Goal: Task Accomplishment & Management: Manage account settings

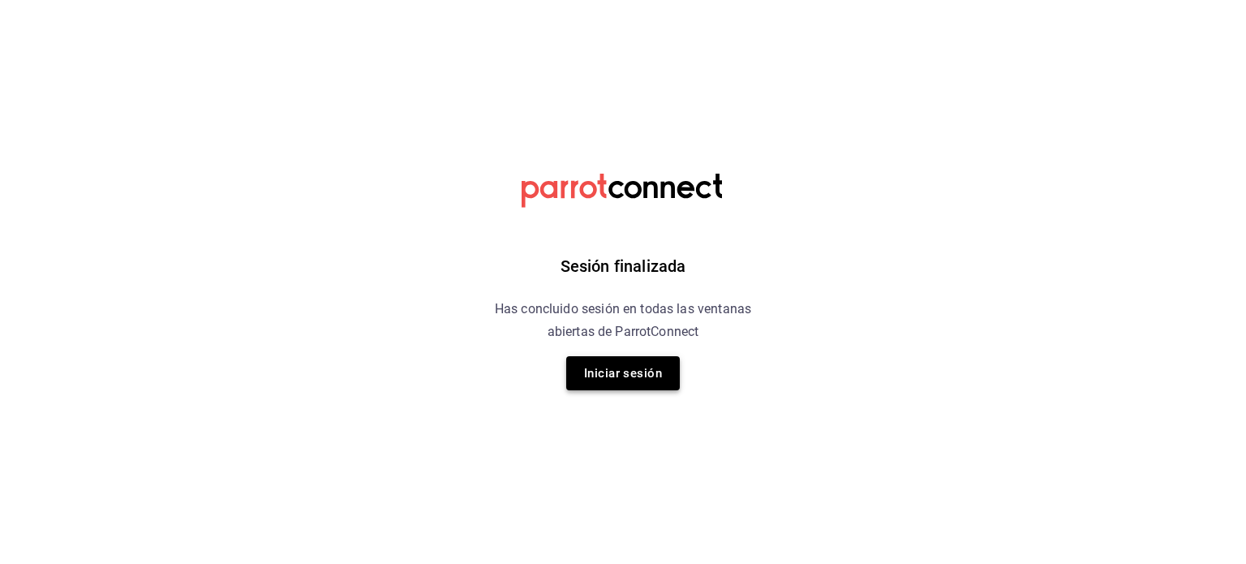
click at [619, 378] on button "Iniciar sesión" at bounding box center [623, 373] width 114 height 34
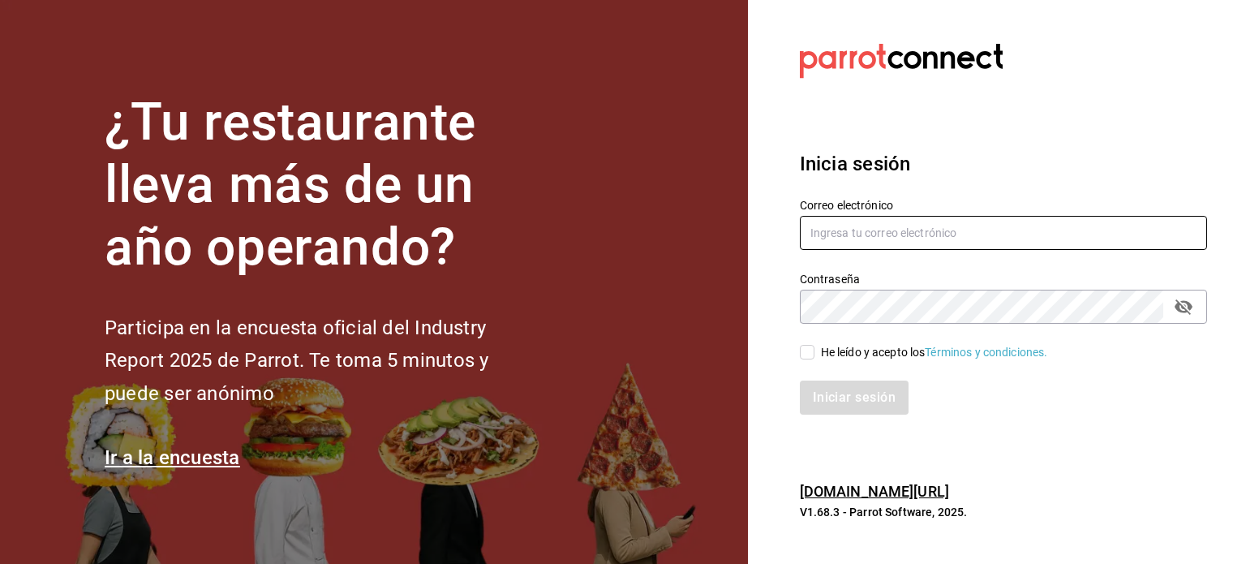
click at [886, 234] on input "text" at bounding box center [1003, 233] width 407 height 34
type input "ikalmahahual@gmail.com"
click at [803, 350] on input "He leído y acepto los Términos y condiciones." at bounding box center [807, 352] width 15 height 15
checkbox input "true"
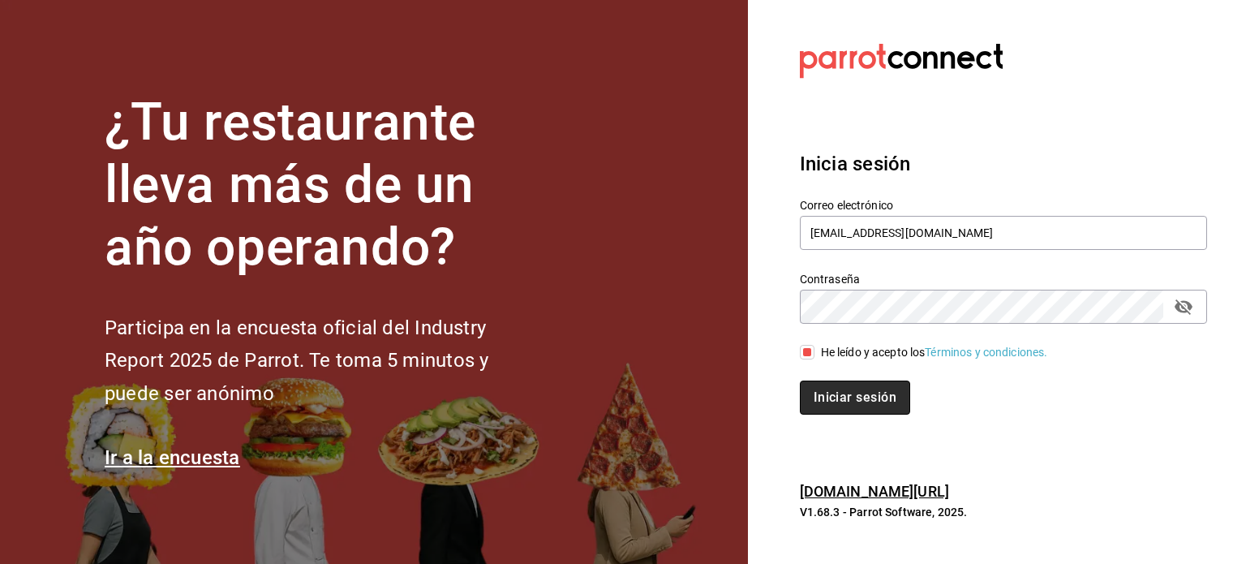
click at [864, 402] on button "Iniciar sesión" at bounding box center [855, 397] width 110 height 34
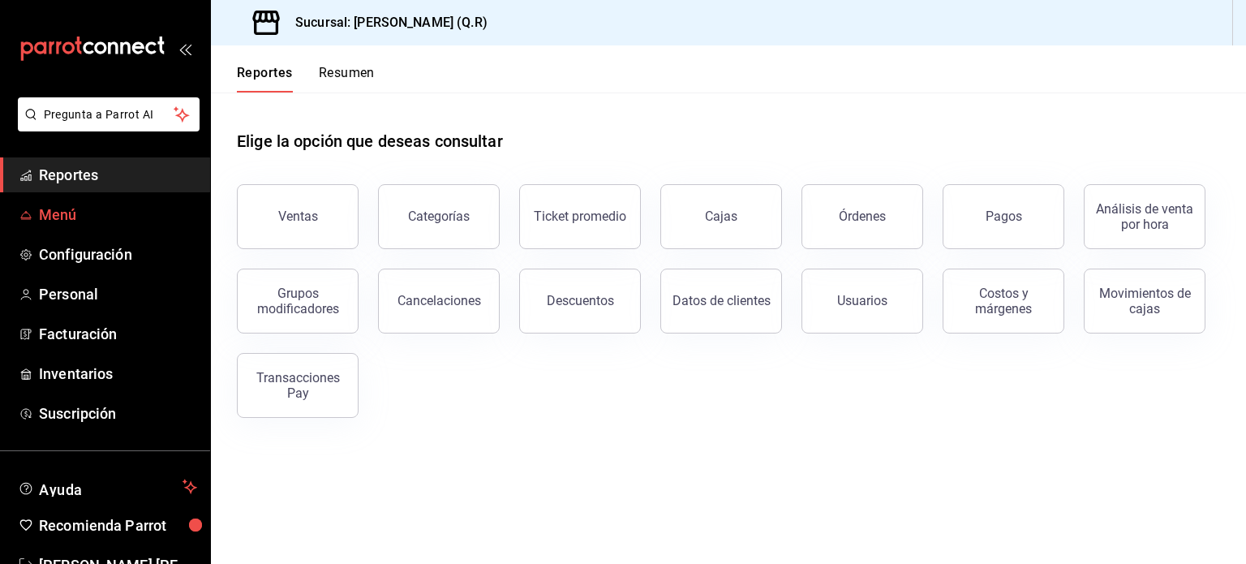
click at [62, 211] on span "Menú" at bounding box center [118, 215] width 158 height 22
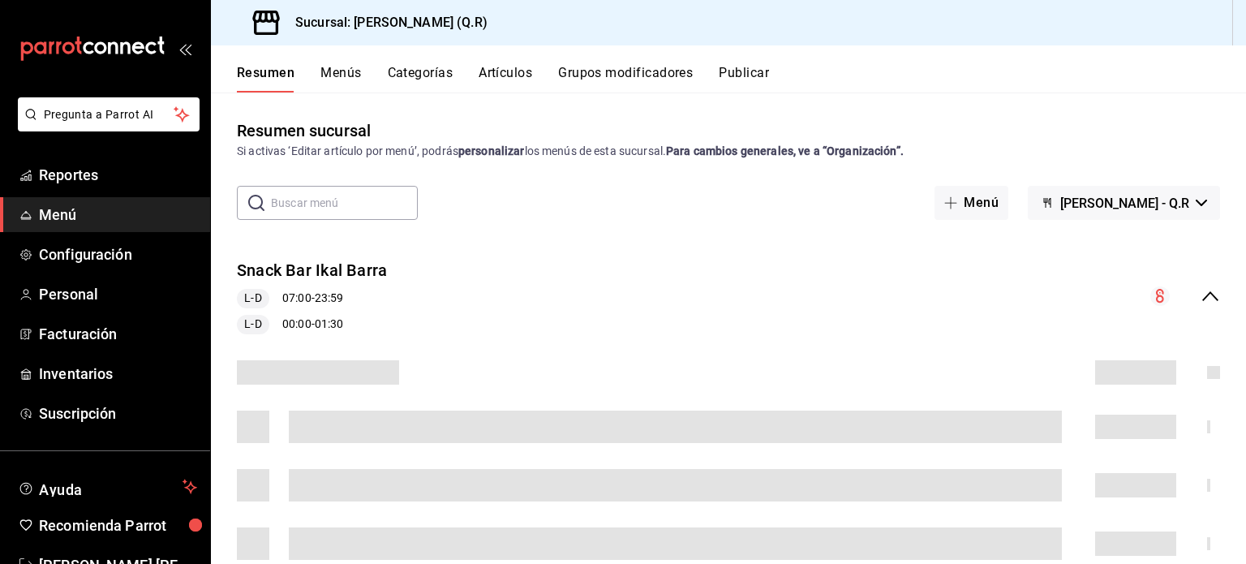
click at [514, 75] on button "Artículos" at bounding box center [505, 79] width 54 height 28
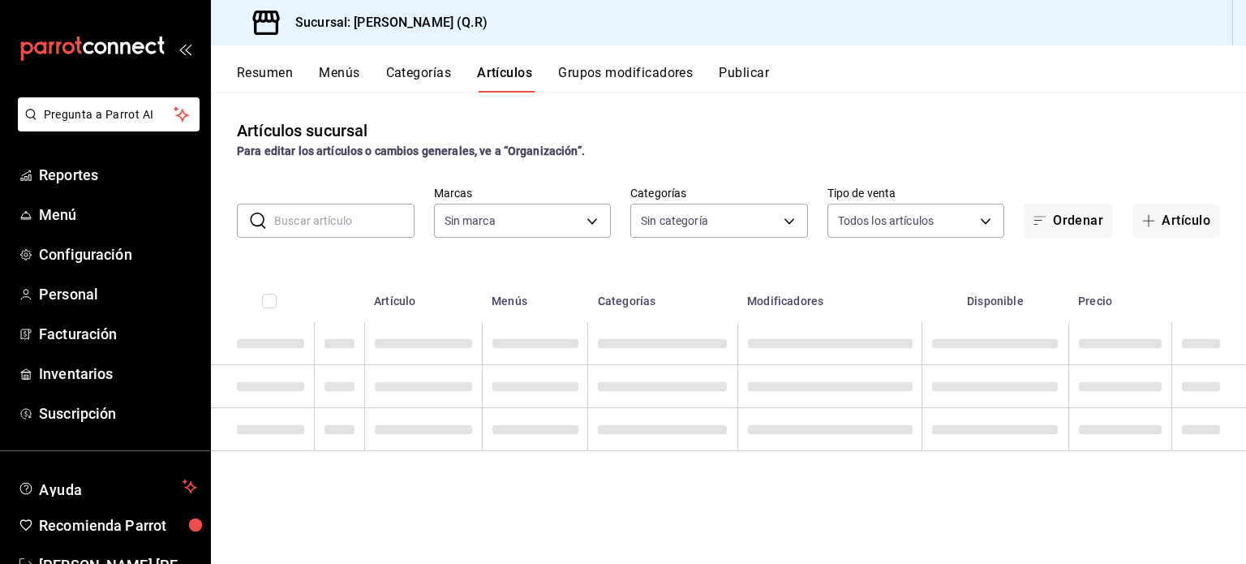
type input "14a24e45-c014-41ac-abf3-6b3b6a0bc530"
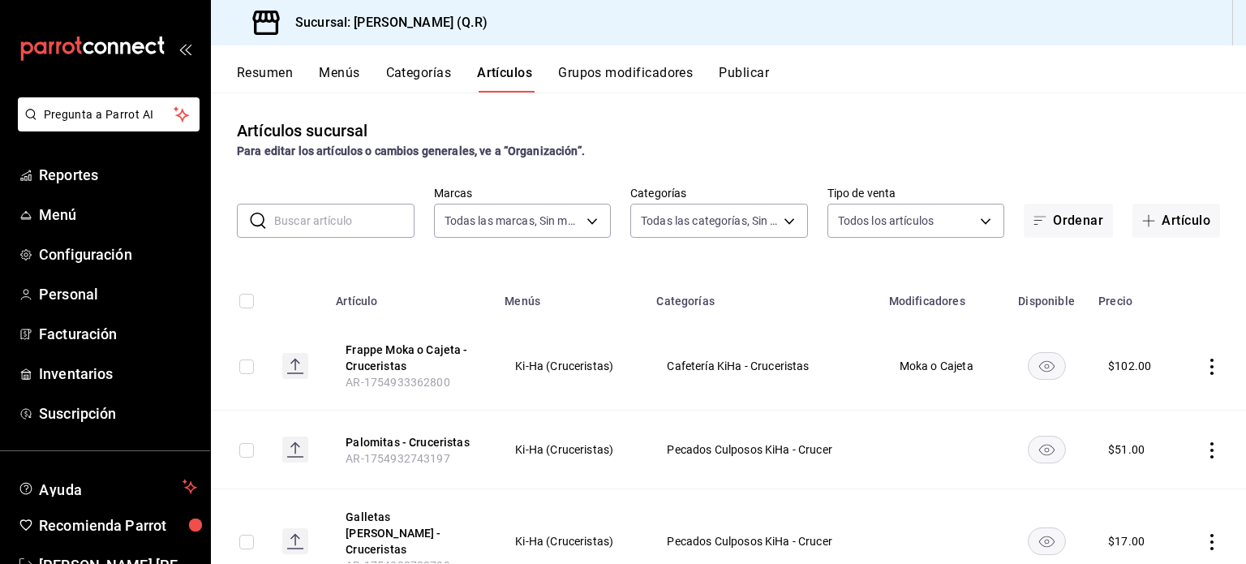
type input "cb32f01e-63d6-4a6d-aa3c-568ee168976f,9b39d39f-e08d-4c2f-88e3-a605805654ce,4a16f…"
click at [324, 215] on input "text" at bounding box center [344, 220] width 140 height 32
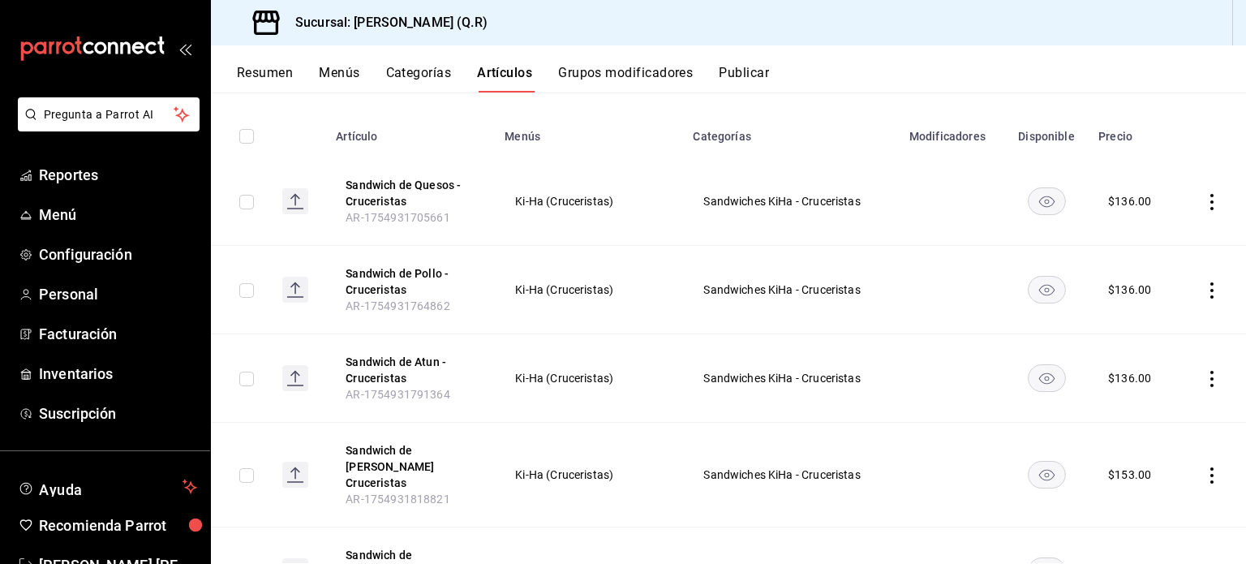
scroll to position [178, 0]
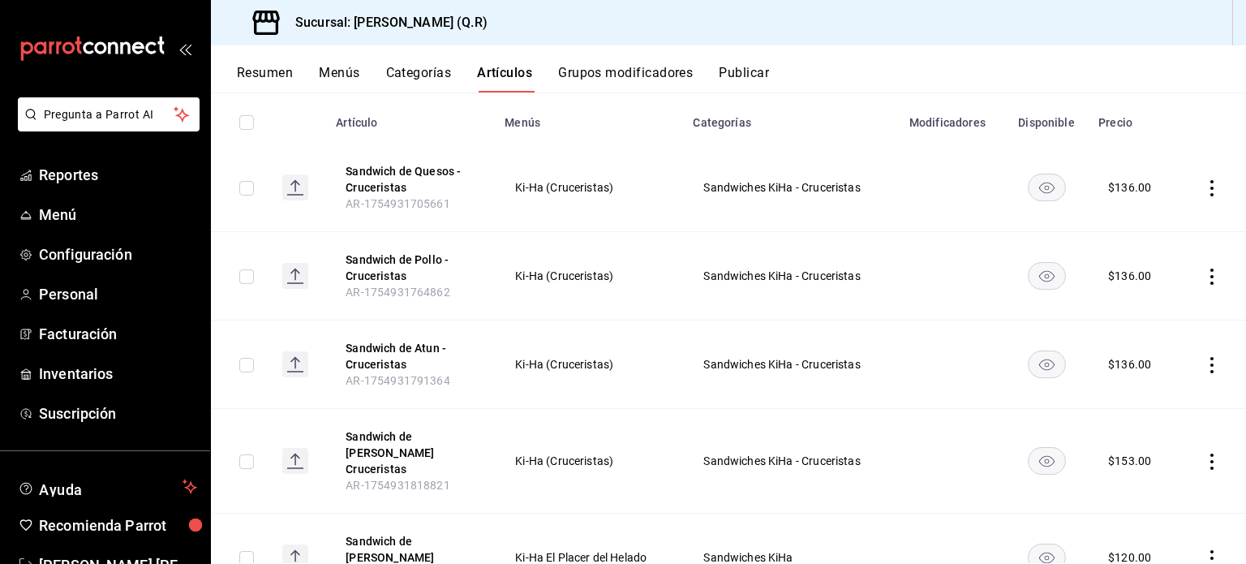
type input "sand"
click at [1203, 185] on icon "actions" at bounding box center [1211, 188] width 16 height 16
click at [1159, 219] on span "Editar" at bounding box center [1151, 225] width 42 height 17
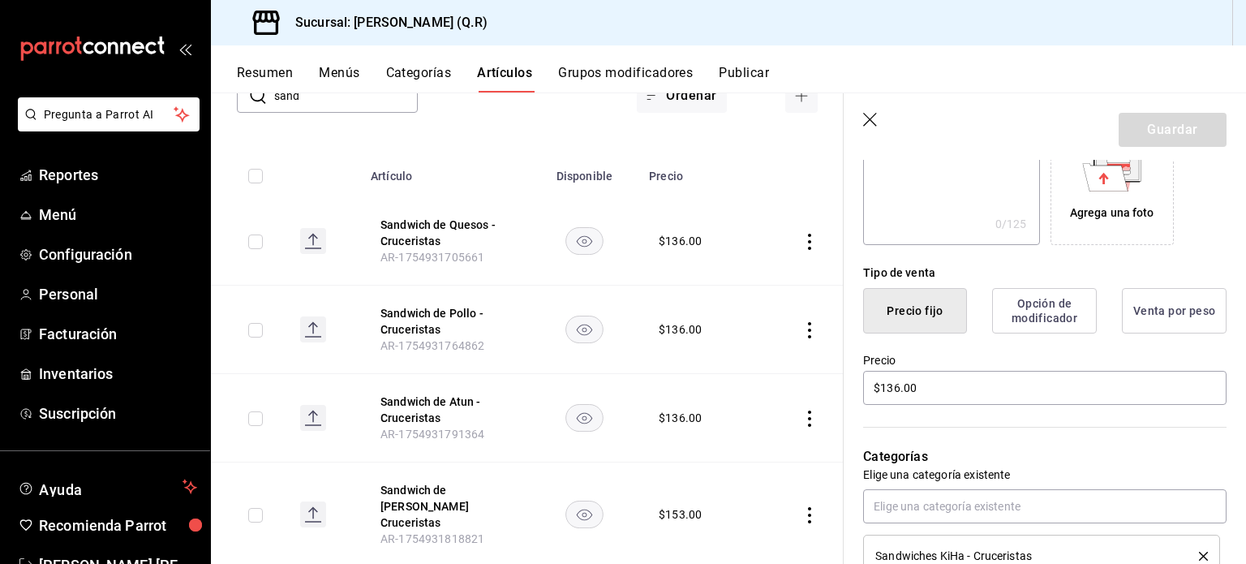
scroll to position [301, 0]
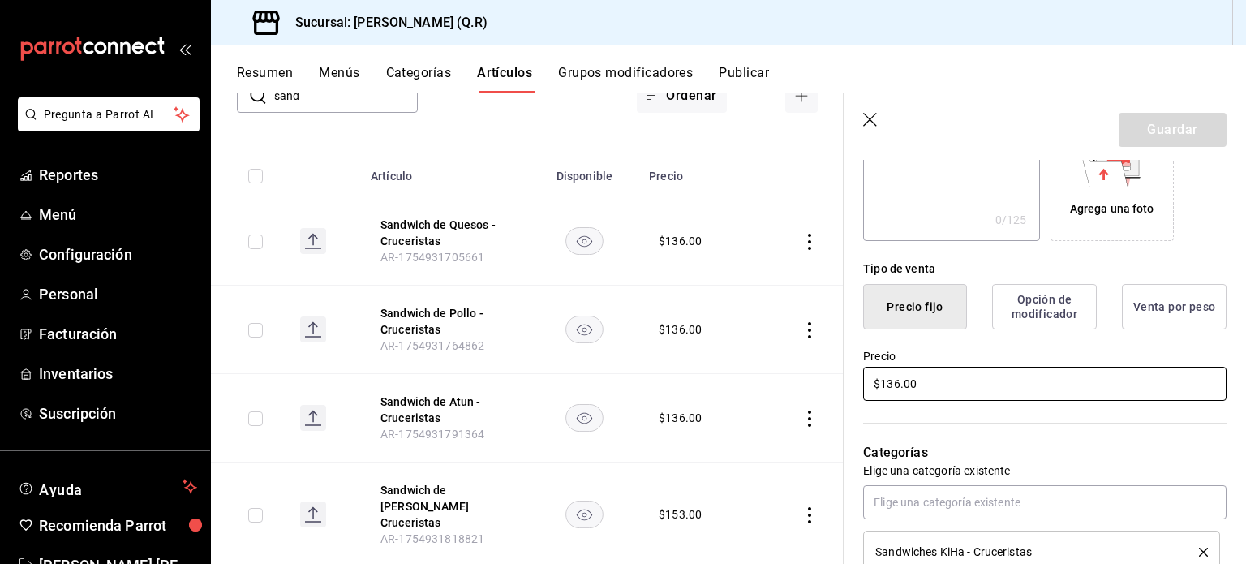
drag, startPoint x: 930, startPoint y: 389, endPoint x: 809, endPoint y: 388, distance: 120.8
click at [809, 388] on main "Artículos sucursal Para editar los artículos o cambios generales, ve a “Organiz…" at bounding box center [728, 327] width 1035 height 471
type input "$153.00"
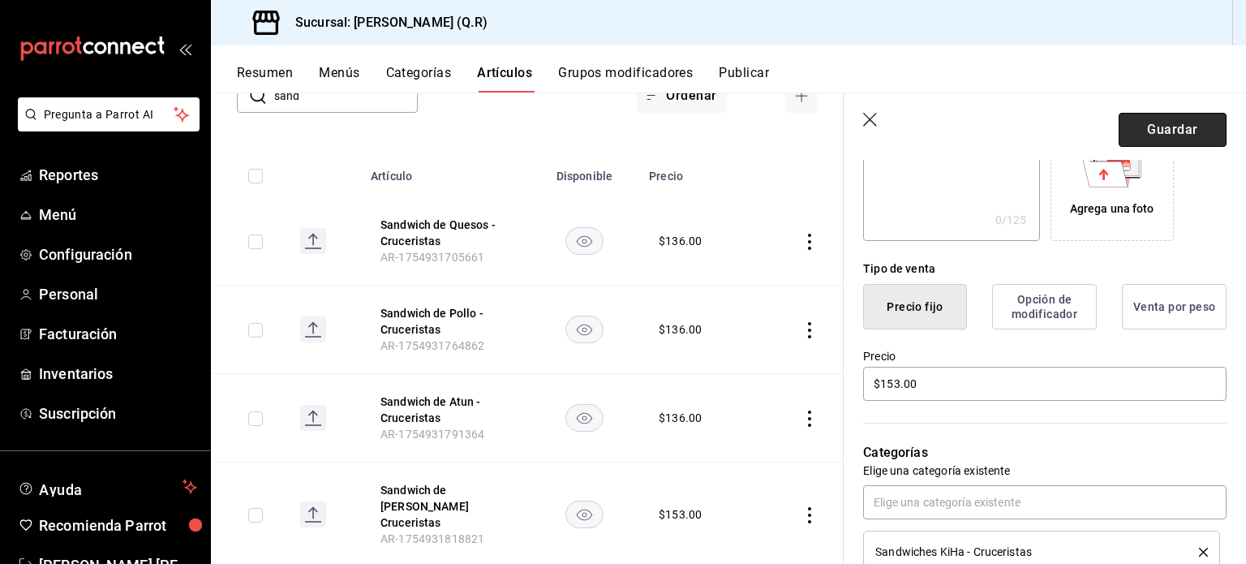
click at [1165, 132] on button "Guardar" at bounding box center [1172, 130] width 108 height 34
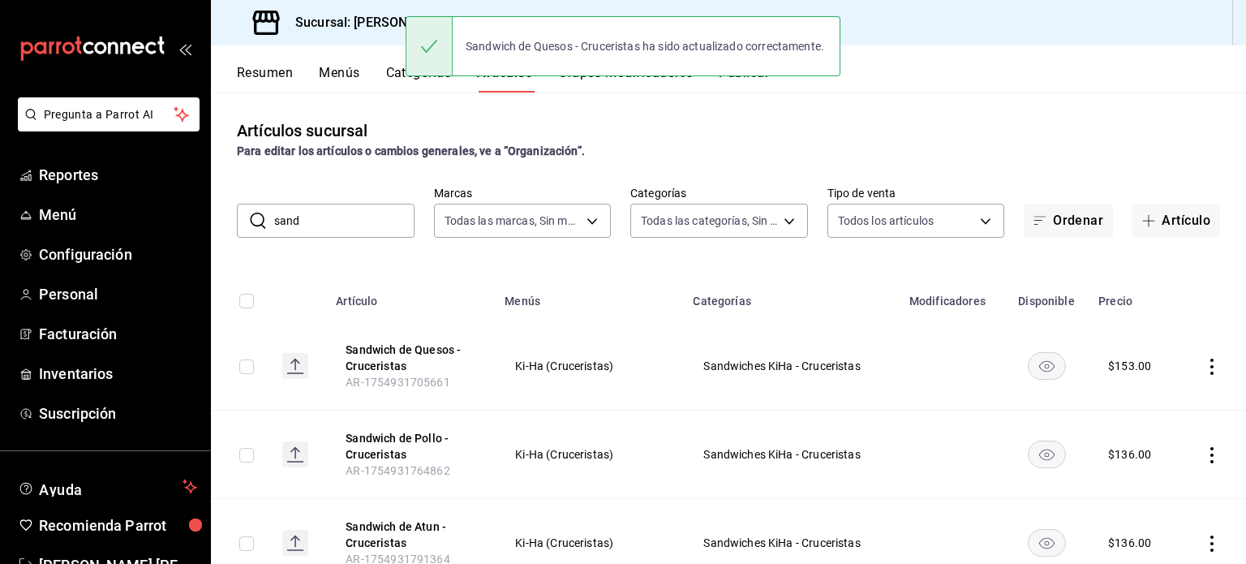
click at [1203, 451] on icon "actions" at bounding box center [1211, 455] width 16 height 16
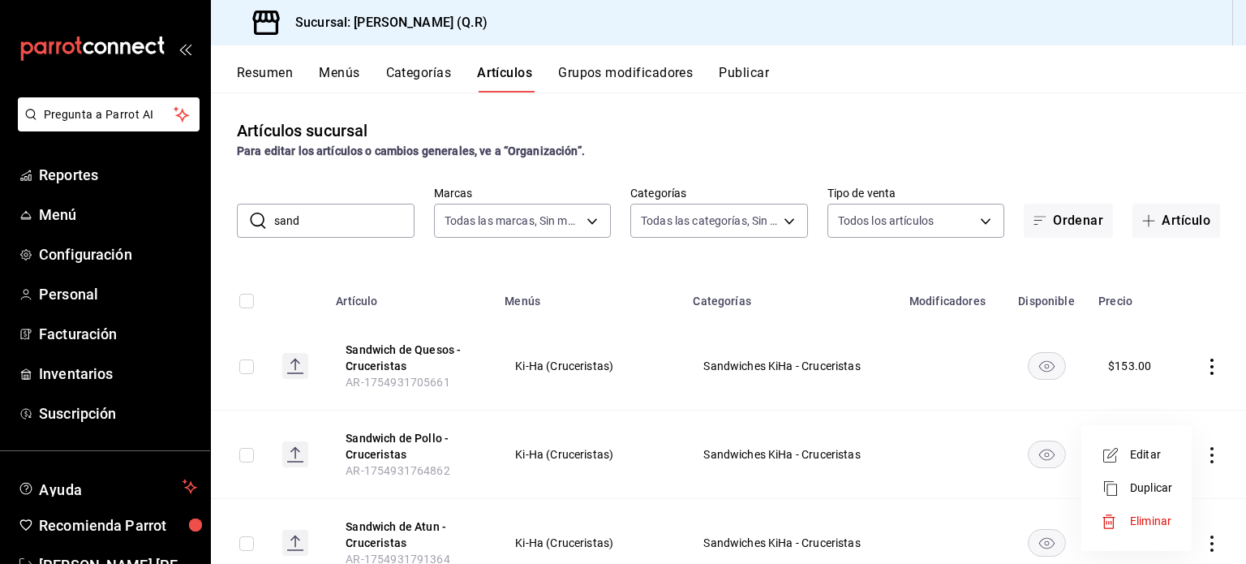
click at [1131, 458] on span "Editar" at bounding box center [1151, 454] width 42 height 17
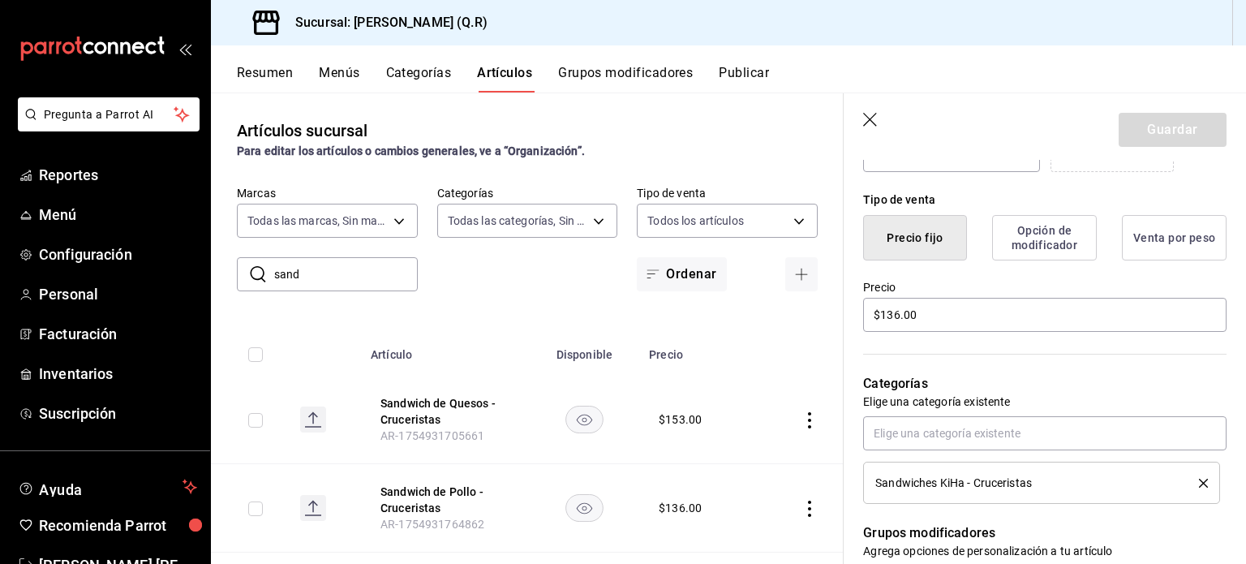
scroll to position [371, 0]
drag, startPoint x: 941, startPoint y: 314, endPoint x: 821, endPoint y: 319, distance: 120.1
click at [821, 319] on main "Artículos sucursal Para editar los artículos o cambios generales, ve a “Organiz…" at bounding box center [728, 327] width 1035 height 471
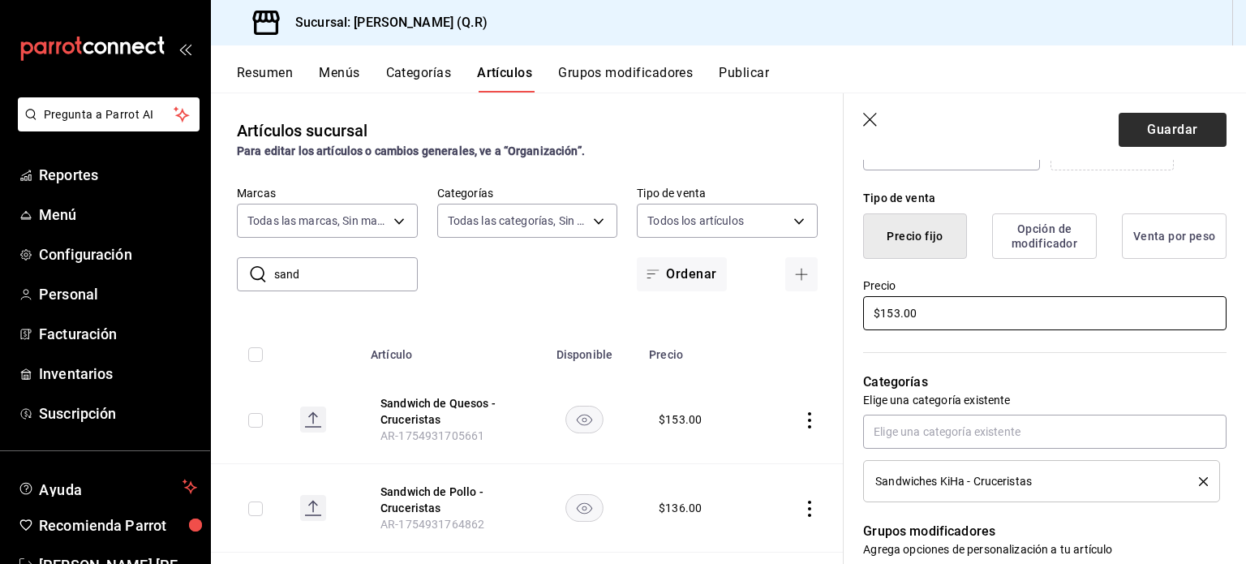
type input "$153.00"
click at [1158, 126] on button "Guardar" at bounding box center [1172, 130] width 108 height 34
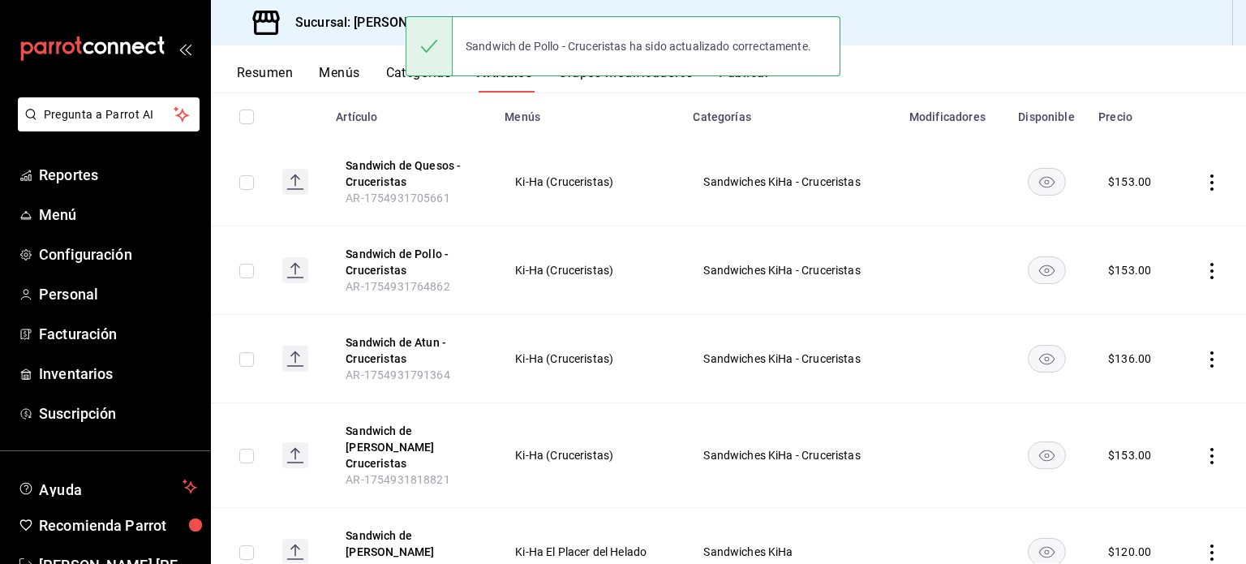
scroll to position [185, 0]
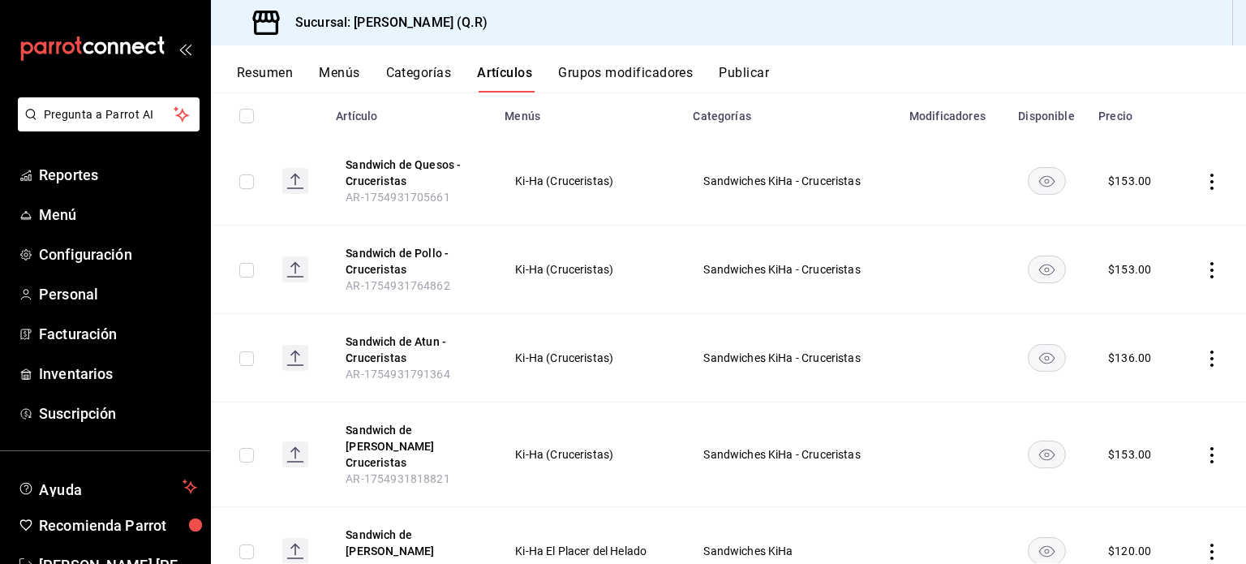
click at [1203, 350] on icon "actions" at bounding box center [1211, 358] width 16 height 16
click at [1127, 398] on div at bounding box center [1114, 395] width 29 height 19
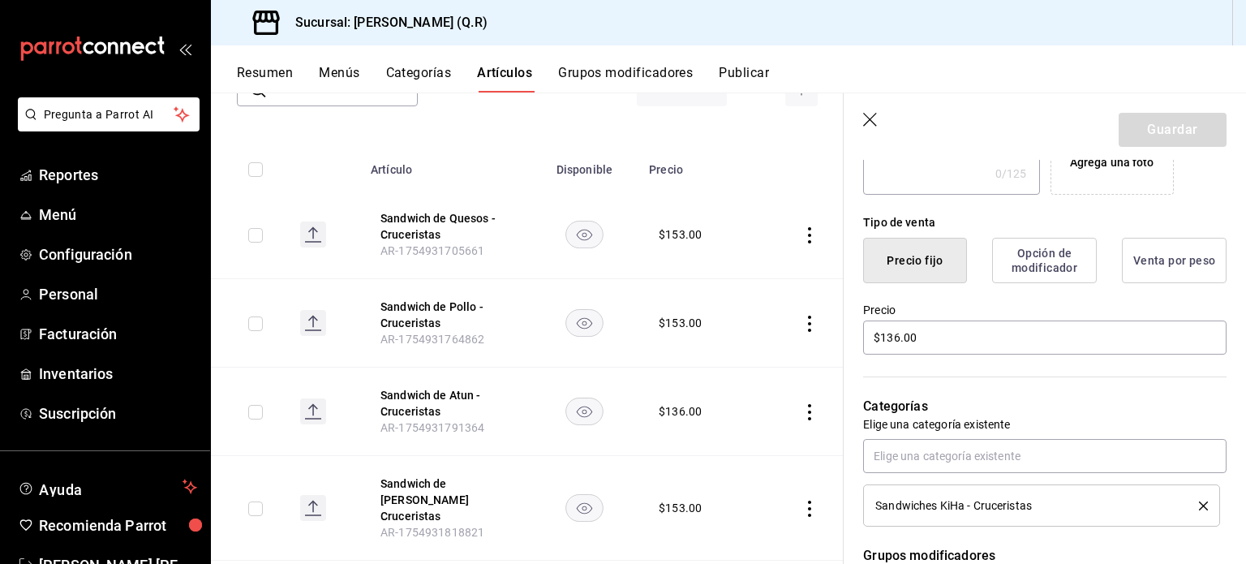
scroll to position [349, 0]
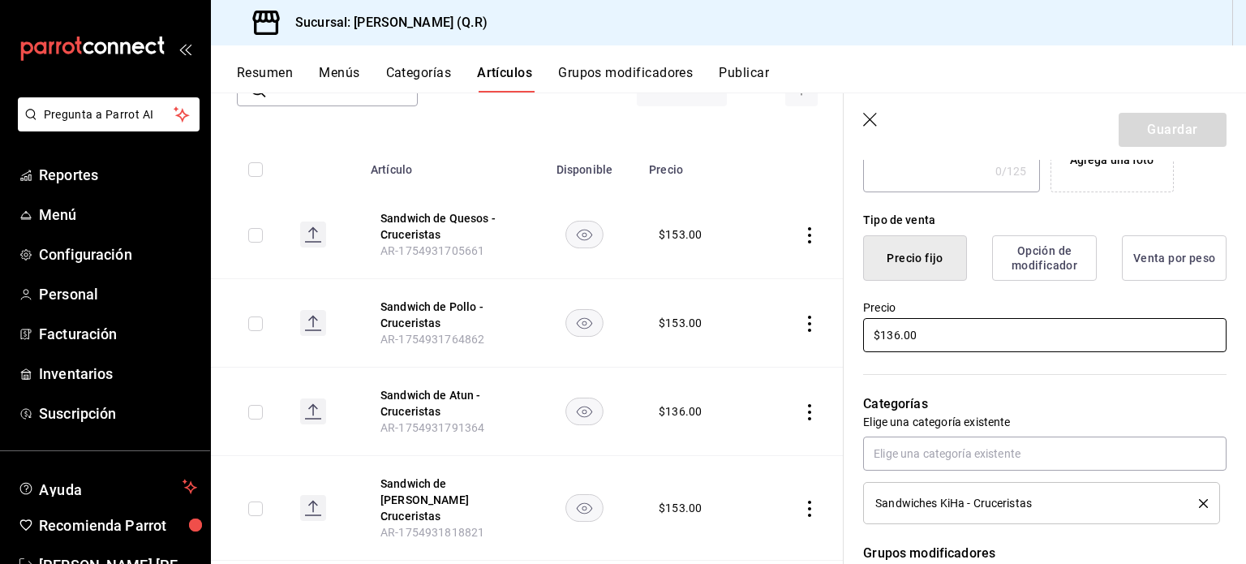
drag, startPoint x: 934, startPoint y: 344, endPoint x: 843, endPoint y: 339, distance: 90.9
click at [843, 339] on div "Precio $136.00" at bounding box center [1034, 318] width 383 height 74
type input "$153.00"
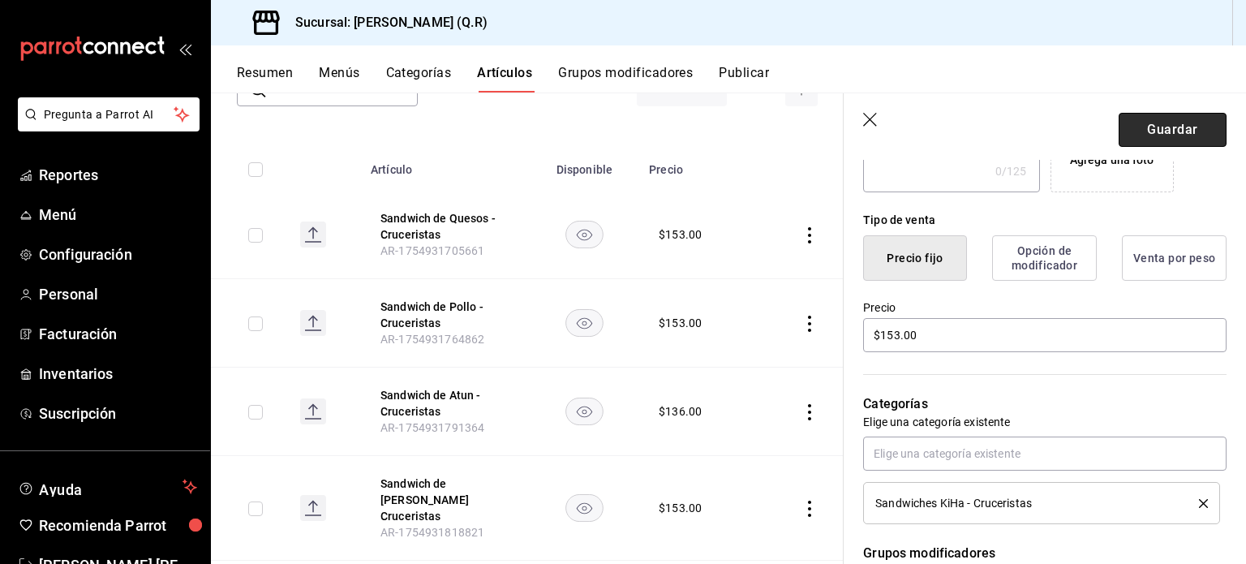
click at [1148, 135] on button "Guardar" at bounding box center [1172, 130] width 108 height 34
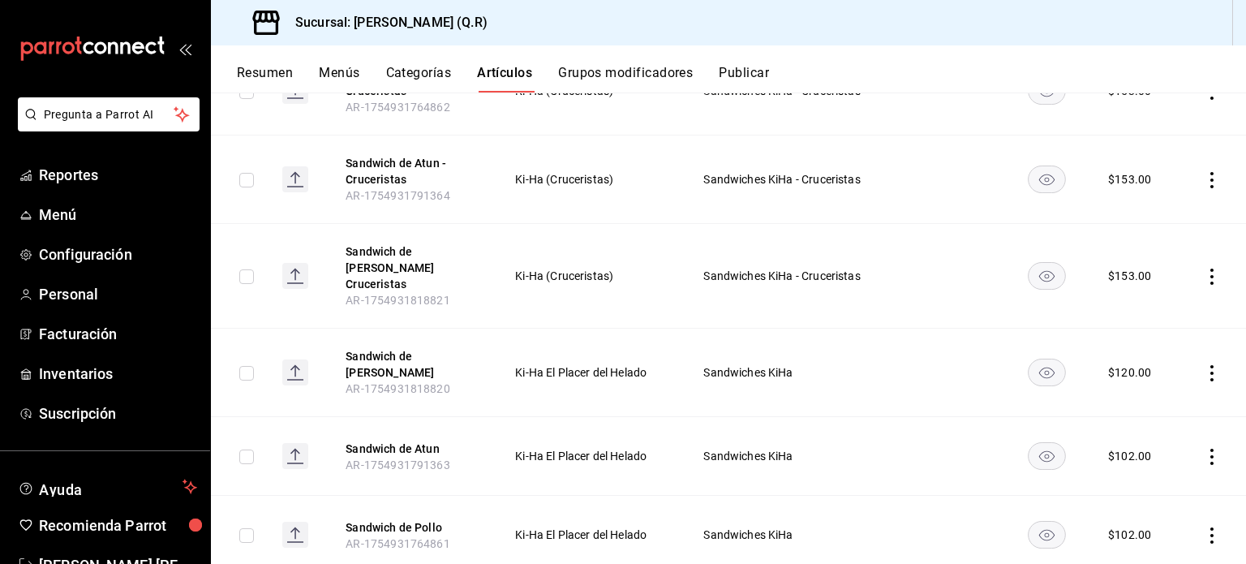
scroll to position [474, 0]
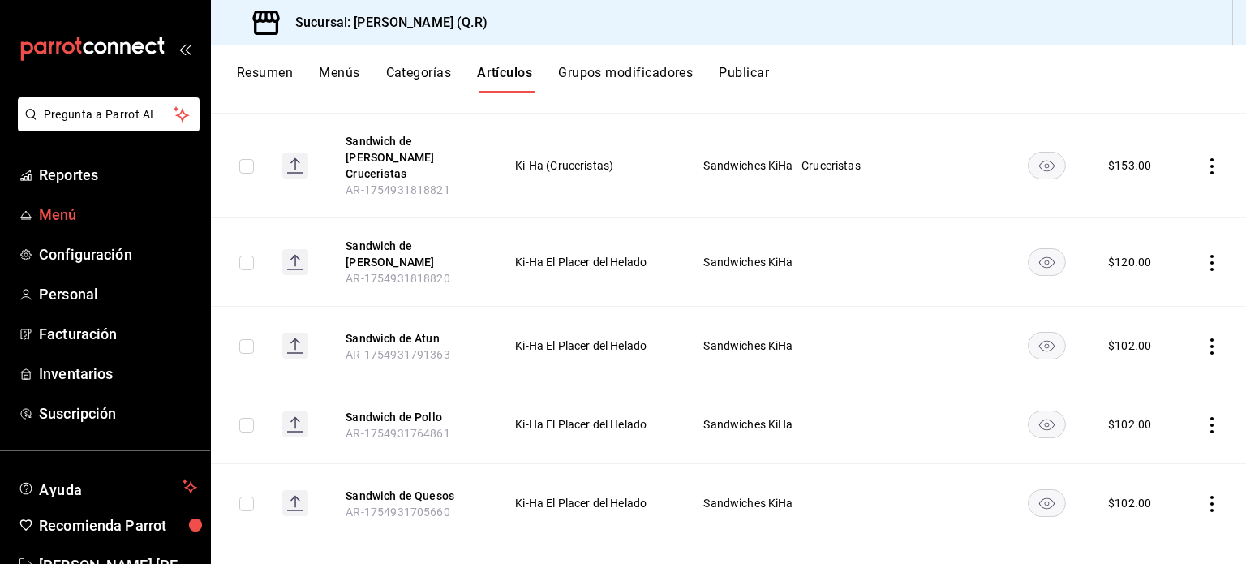
click at [54, 228] on link "Menú" at bounding box center [105, 214] width 210 height 35
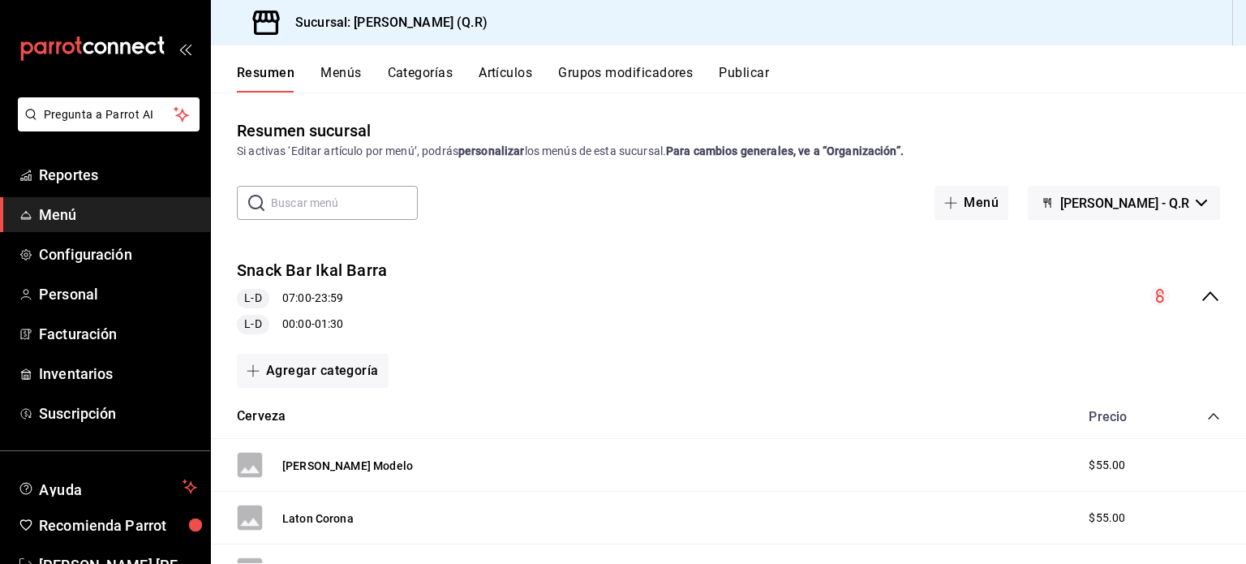
click at [504, 78] on button "Artículos" at bounding box center [505, 79] width 54 height 28
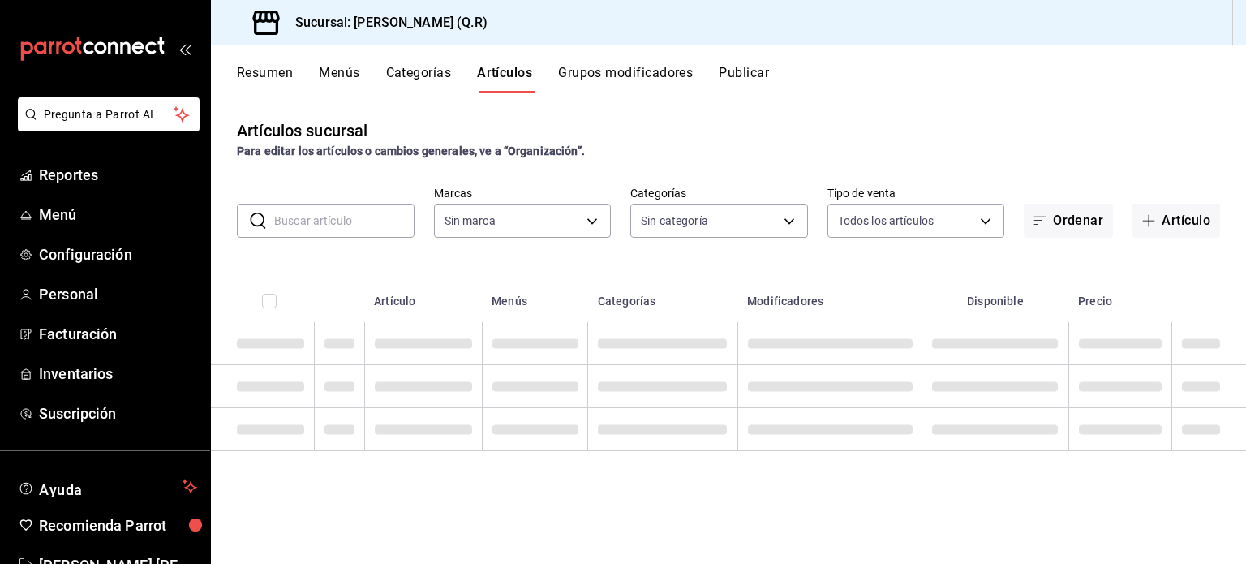
click at [313, 221] on input "text" at bounding box center [344, 220] width 140 height 32
type input "humm"
type input "cb32f01e-63d6-4a6d-aa3c-568ee168976f,9b39d39f-e08d-4c2f-88e3-a605805654ce,4a16f…"
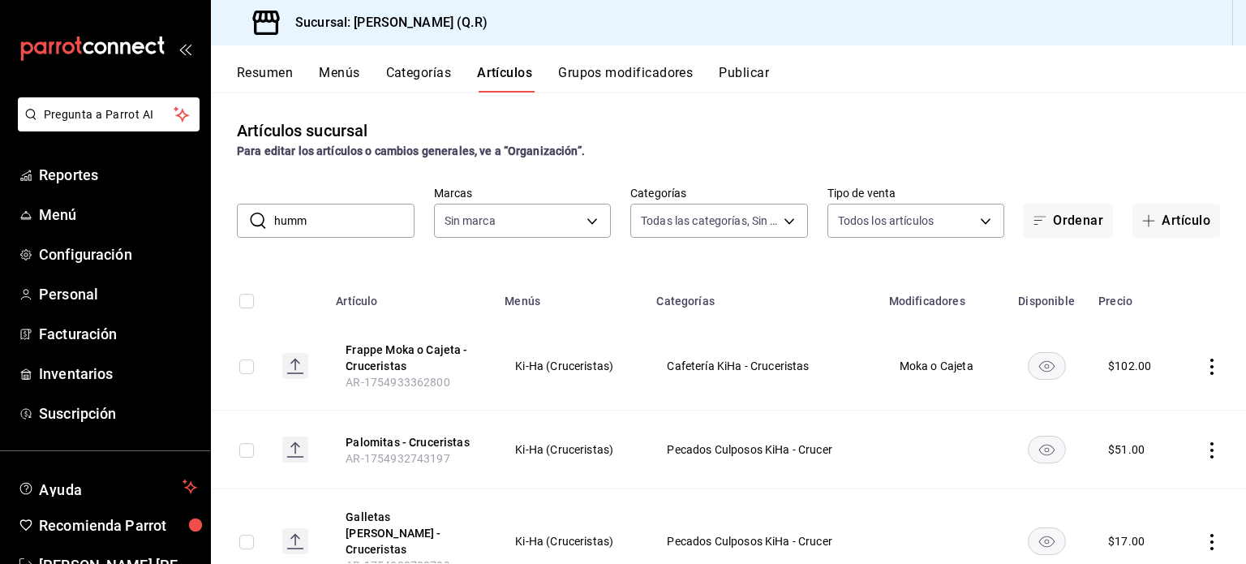
type input "hummu"
type input "14a24e45-c014-41ac-abf3-6b3b6a0bc530"
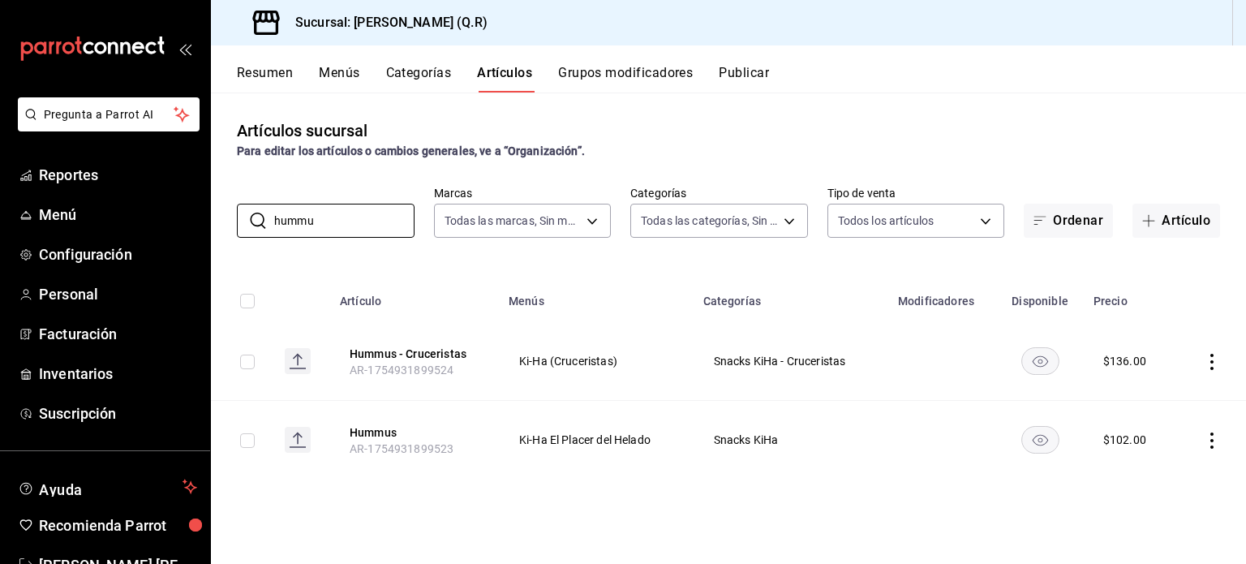
type input "hummu"
click at [1210, 355] on icon "actions" at bounding box center [1211, 362] width 16 height 16
click at [1164, 403] on span "Editar" at bounding box center [1163, 399] width 42 height 17
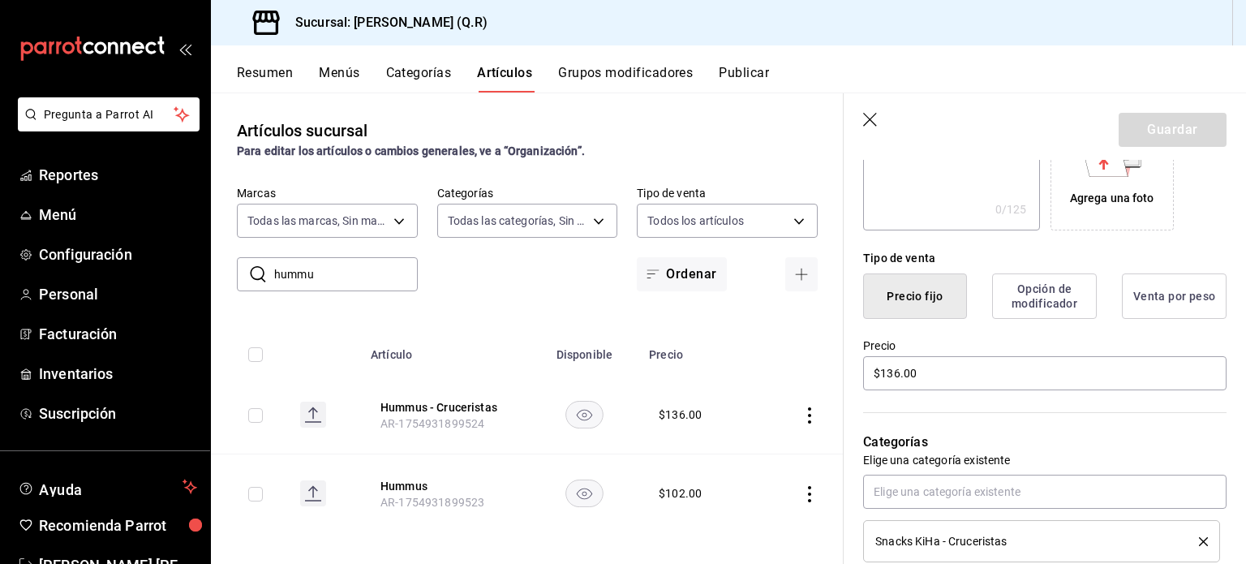
scroll to position [373, 0]
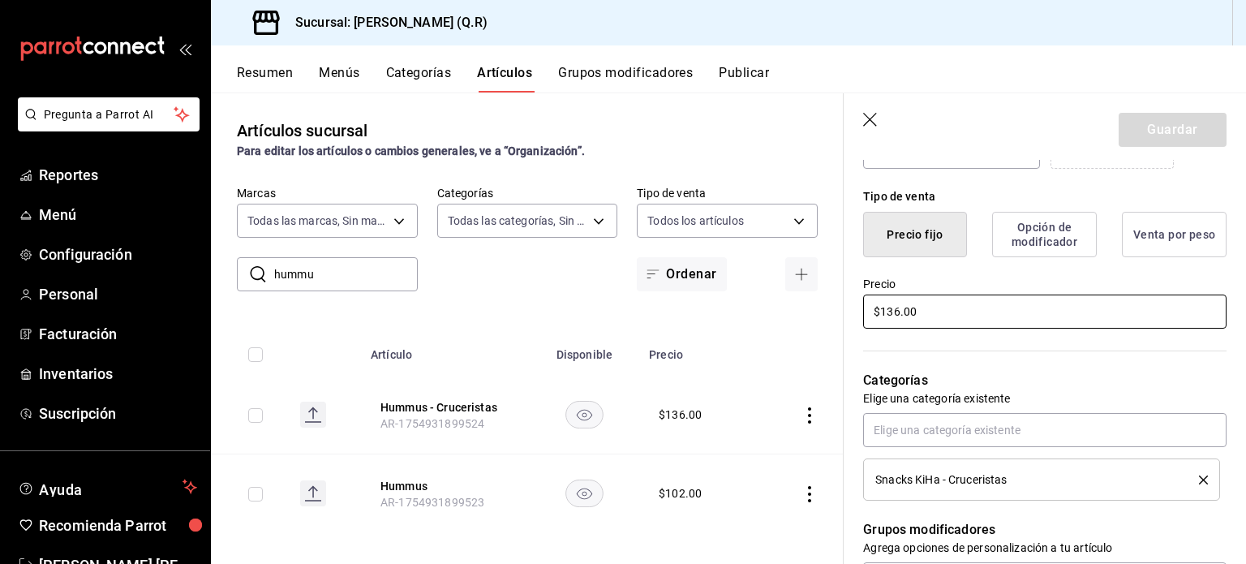
drag, startPoint x: 922, startPoint y: 317, endPoint x: 866, endPoint y: 315, distance: 56.0
click at [866, 315] on input "$136.00" at bounding box center [1044, 311] width 363 height 34
type input "$120.00"
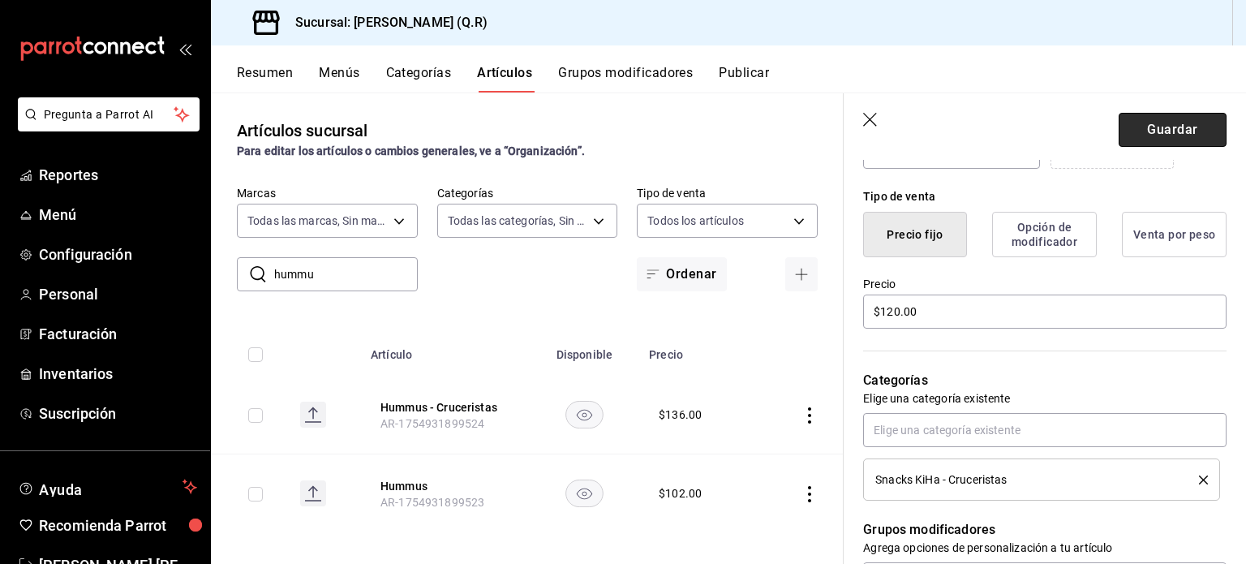
click at [1175, 132] on button "Guardar" at bounding box center [1172, 130] width 108 height 34
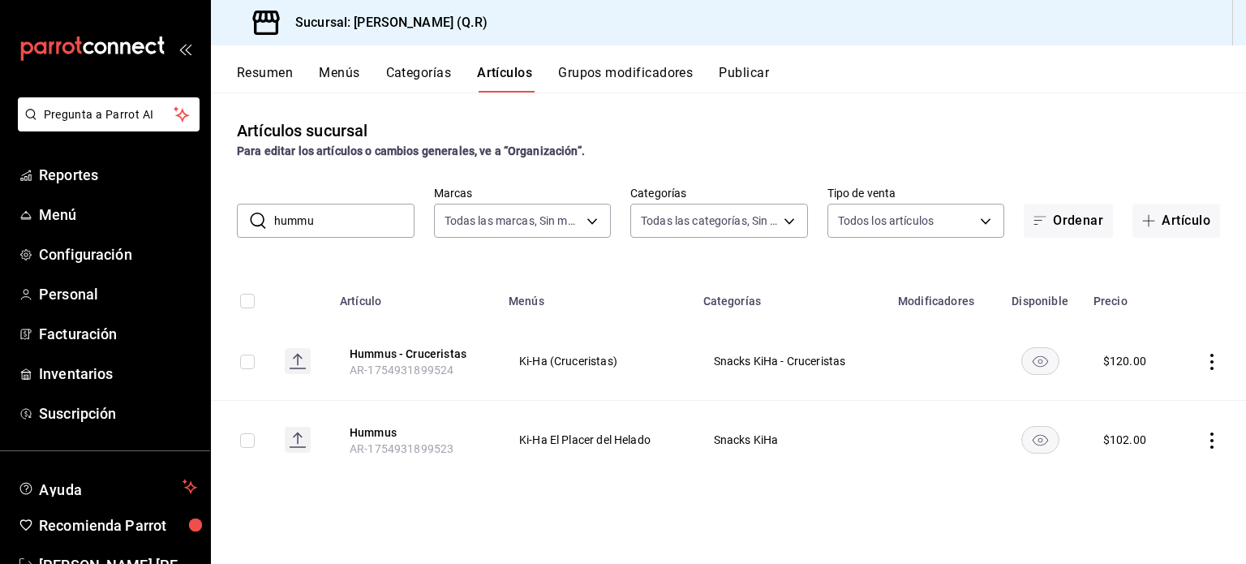
drag, startPoint x: 332, startPoint y: 224, endPoint x: 259, endPoint y: 221, distance: 73.1
click at [259, 221] on div "​ hummu ​" at bounding box center [326, 221] width 178 height 34
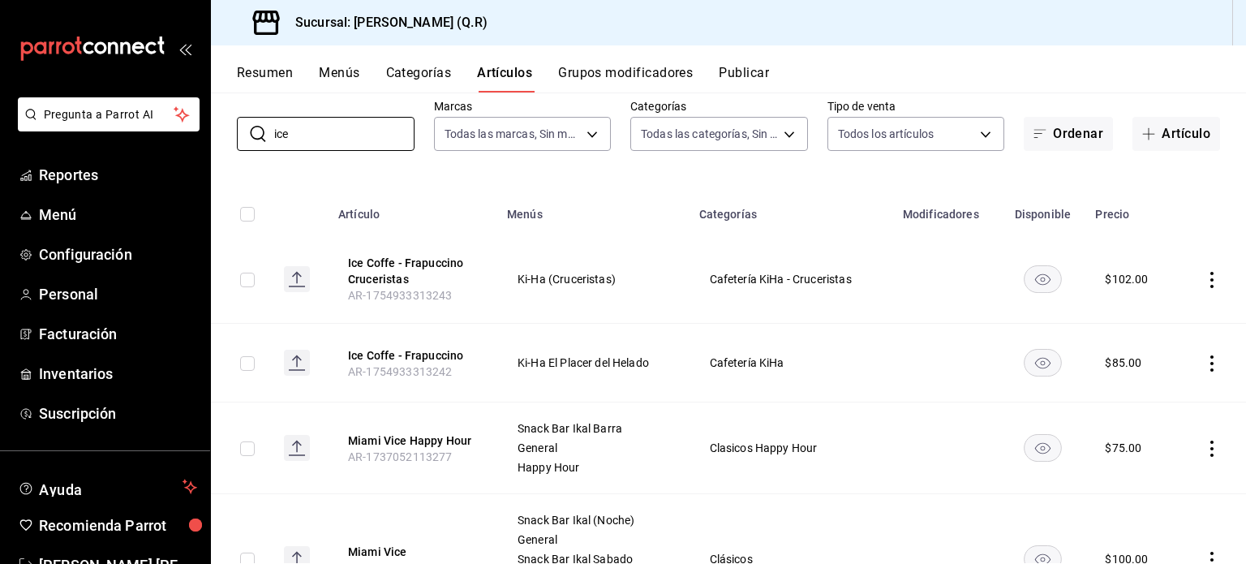
scroll to position [88, 0]
type input "ice"
click at [1203, 272] on icon "actions" at bounding box center [1211, 279] width 16 height 16
click at [1159, 317] on span "Editar" at bounding box center [1151, 316] width 42 height 17
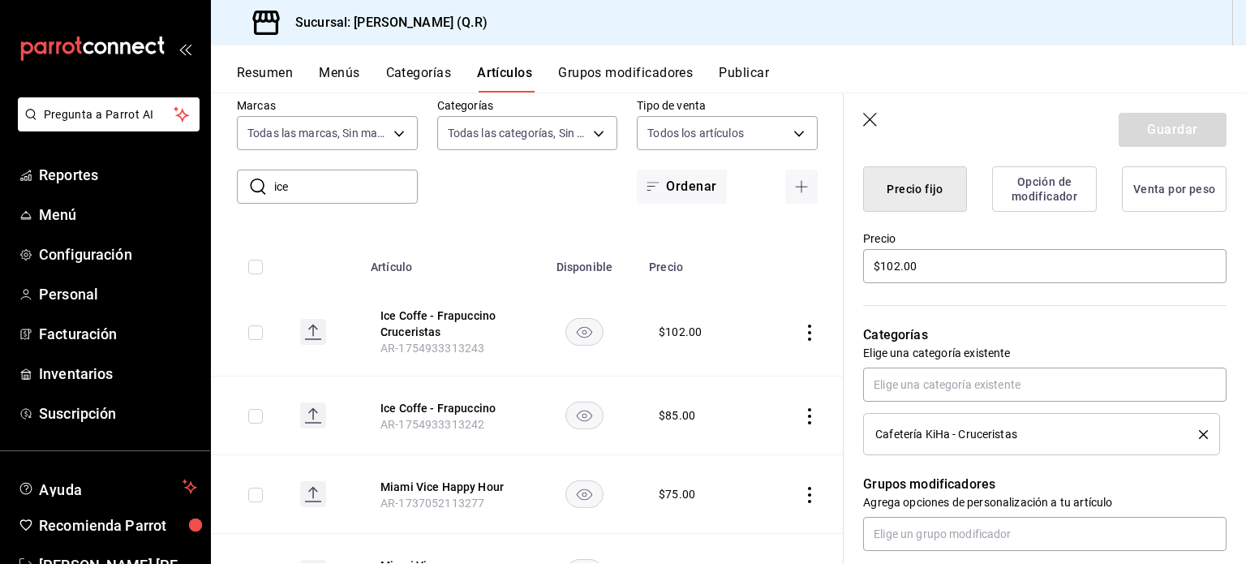
scroll to position [425, 0]
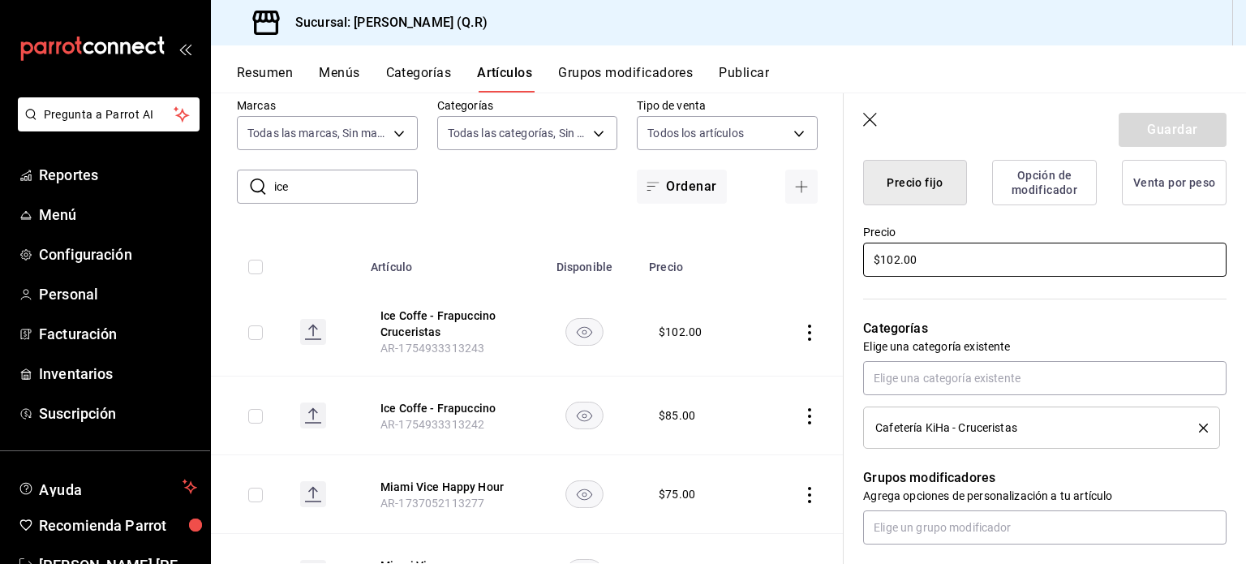
drag, startPoint x: 928, startPoint y: 262, endPoint x: 857, endPoint y: 254, distance: 71.8
click at [857, 254] on div "Precio $102.00" at bounding box center [1034, 242] width 383 height 74
type input "$85.00"
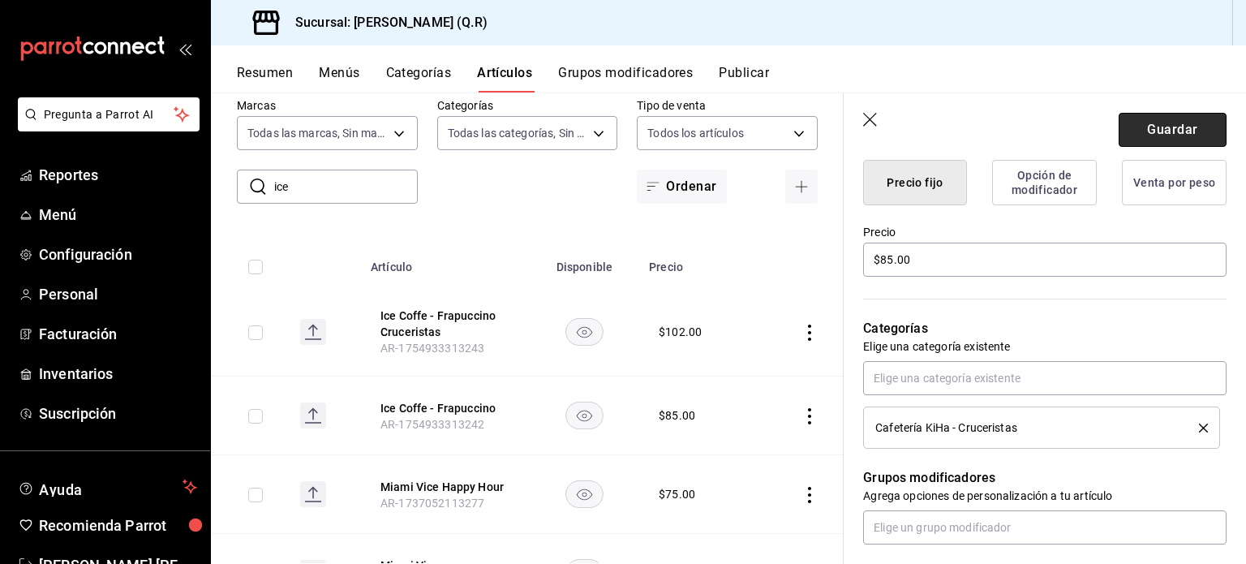
click at [1171, 124] on button "Guardar" at bounding box center [1172, 130] width 108 height 34
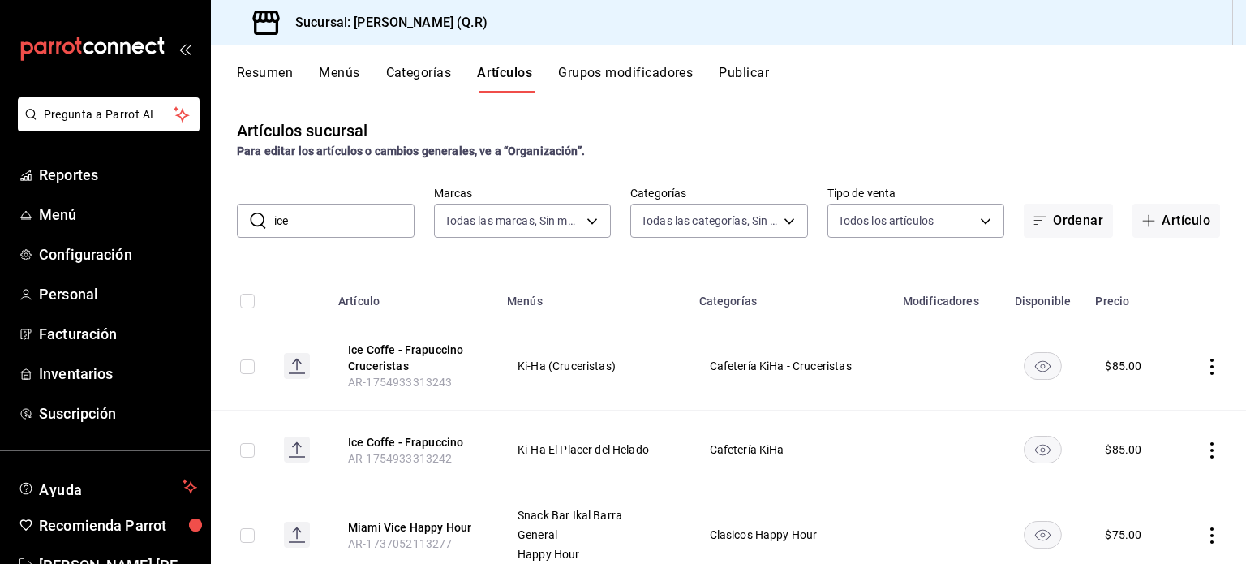
click at [744, 69] on button "Publicar" at bounding box center [743, 79] width 50 height 28
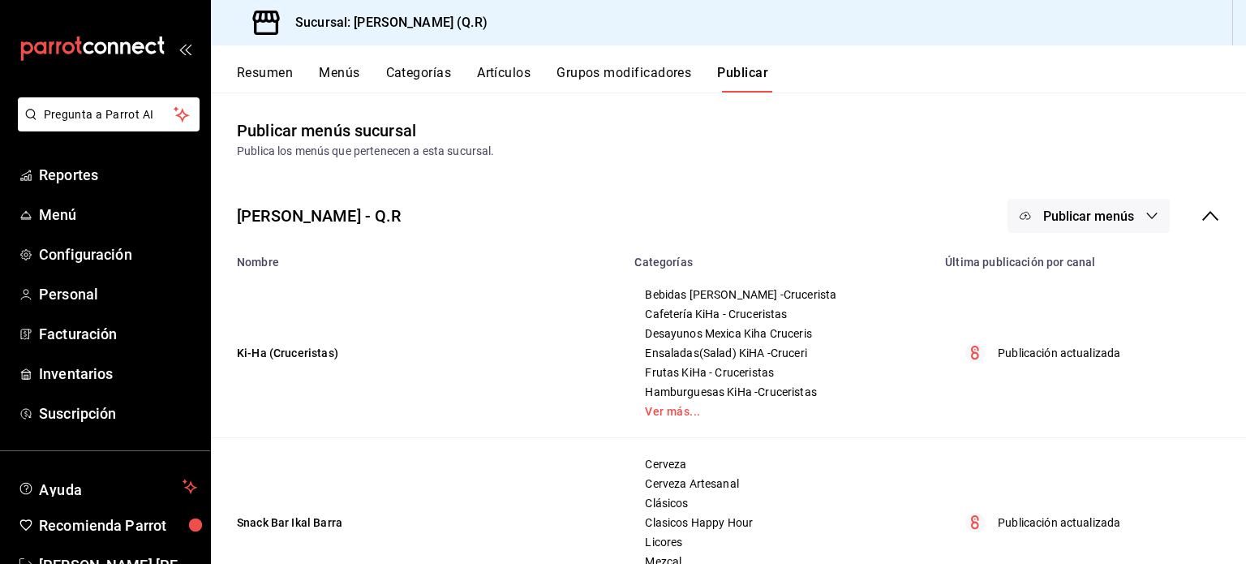
click at [1086, 209] on span "Publicar menús" at bounding box center [1088, 215] width 91 height 15
click at [1102, 277] on span "Punto de venta" at bounding box center [1100, 268] width 78 height 17
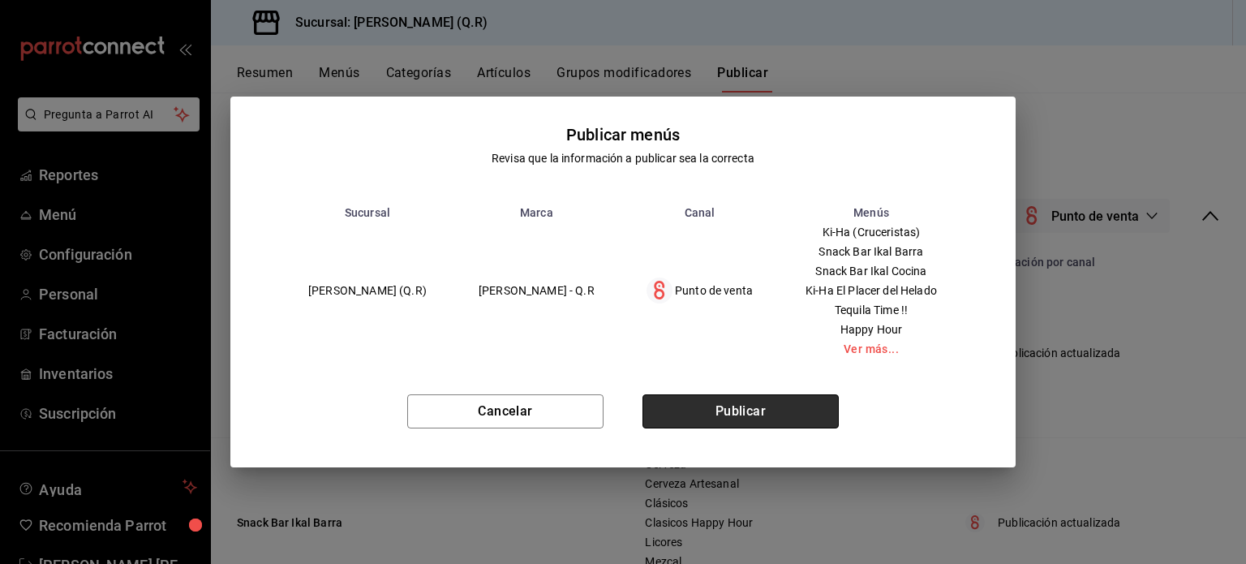
click at [757, 405] on button "Publicar" at bounding box center [740, 411] width 196 height 34
